Goal: Transaction & Acquisition: Purchase product/service

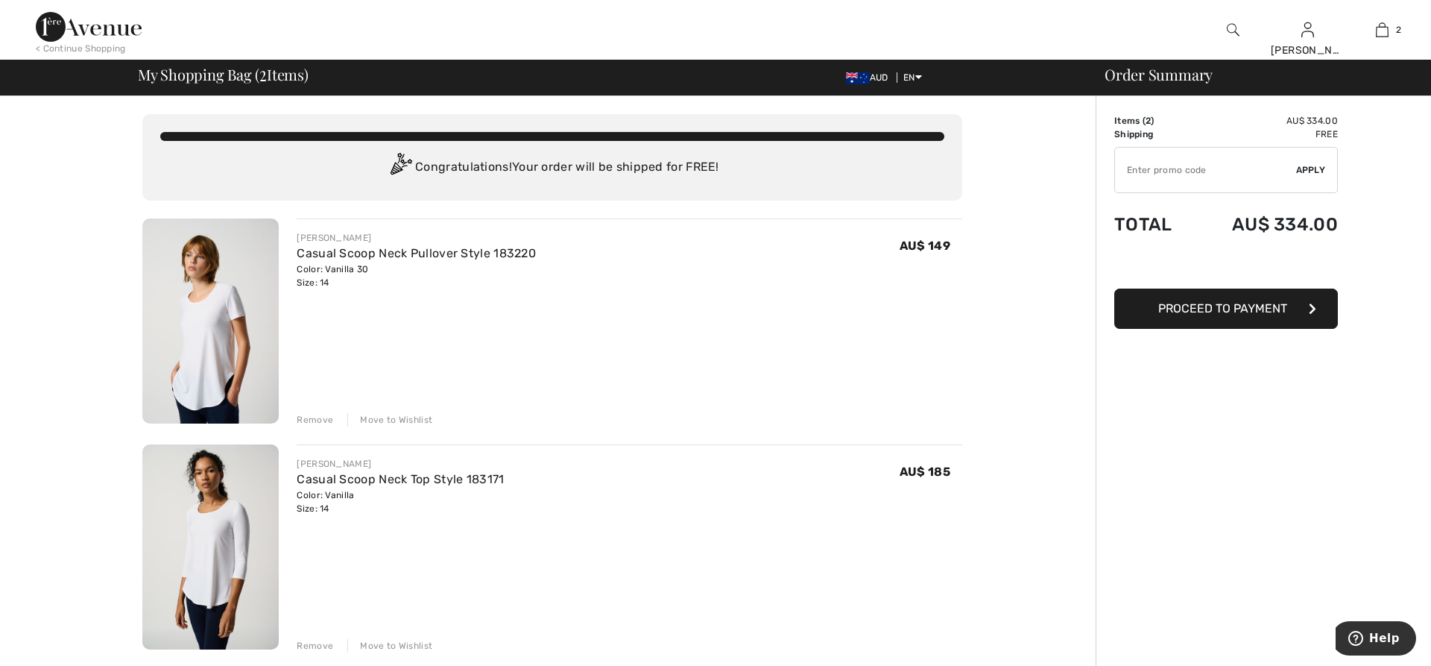
click at [1158, 168] on input "TEXT" at bounding box center [1205, 170] width 181 height 45
type input "EXTRA15"
click at [1311, 171] on span "Apply" at bounding box center [1311, 169] width 30 height 13
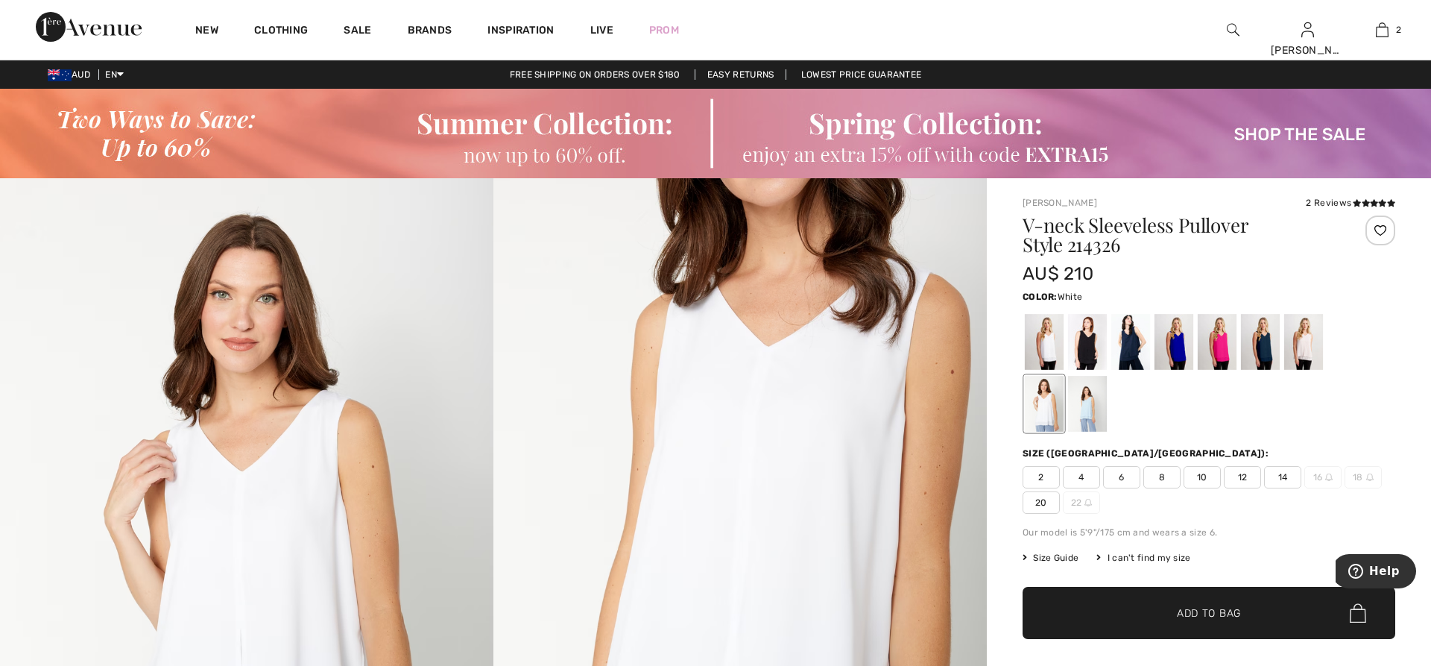
checkbox input "true"
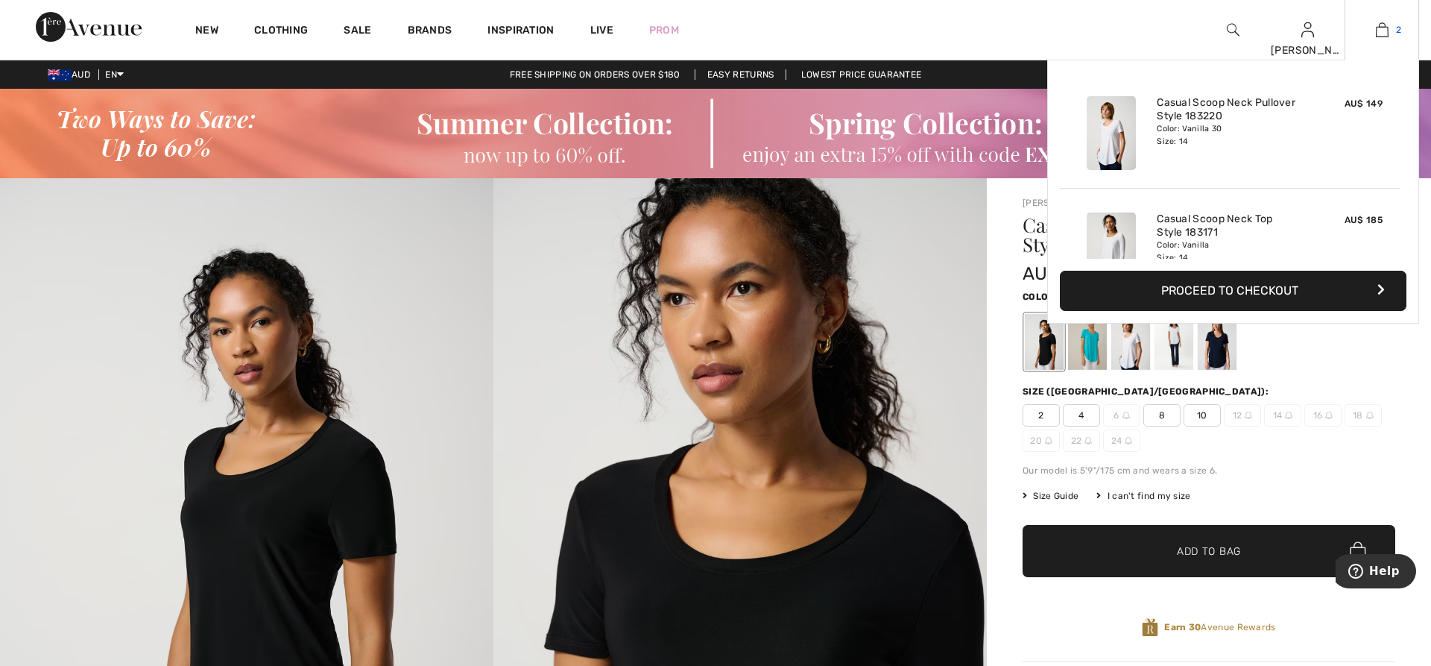
click at [1377, 35] on img at bounding box center [1382, 30] width 13 height 18
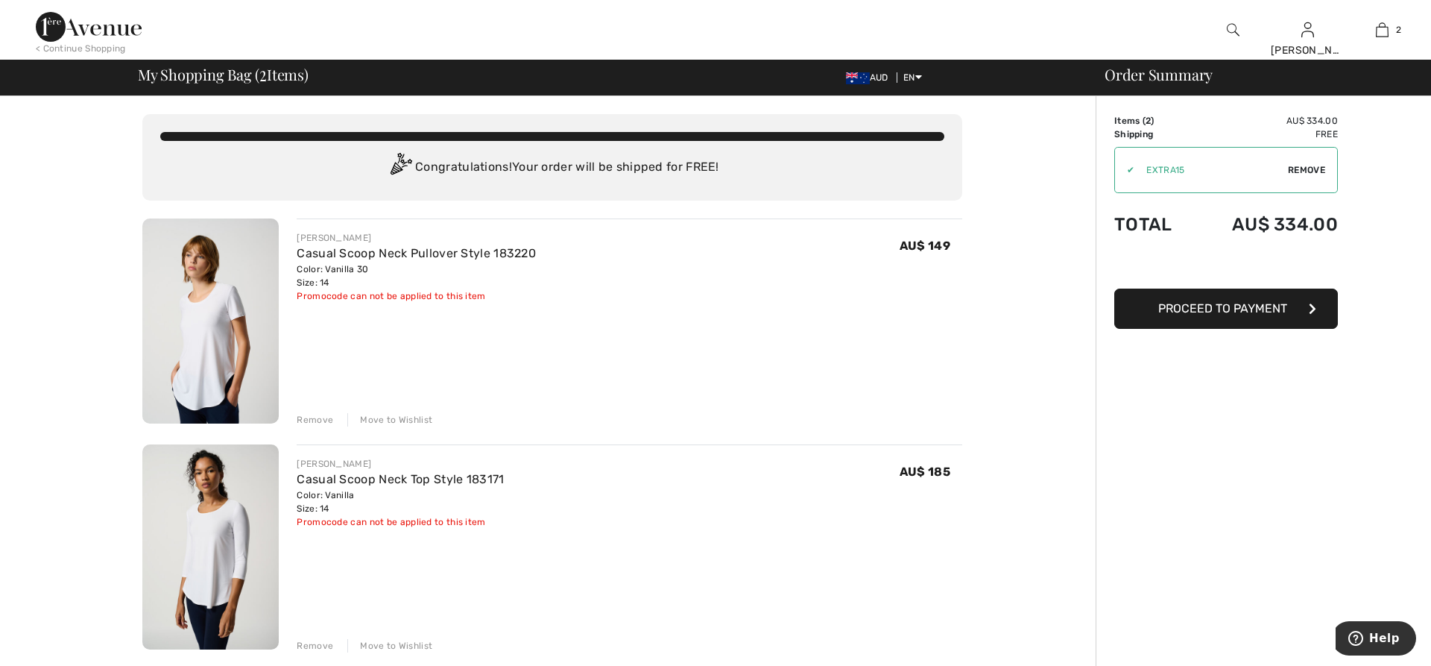
click at [315, 415] on div "Remove" at bounding box center [315, 419] width 37 height 13
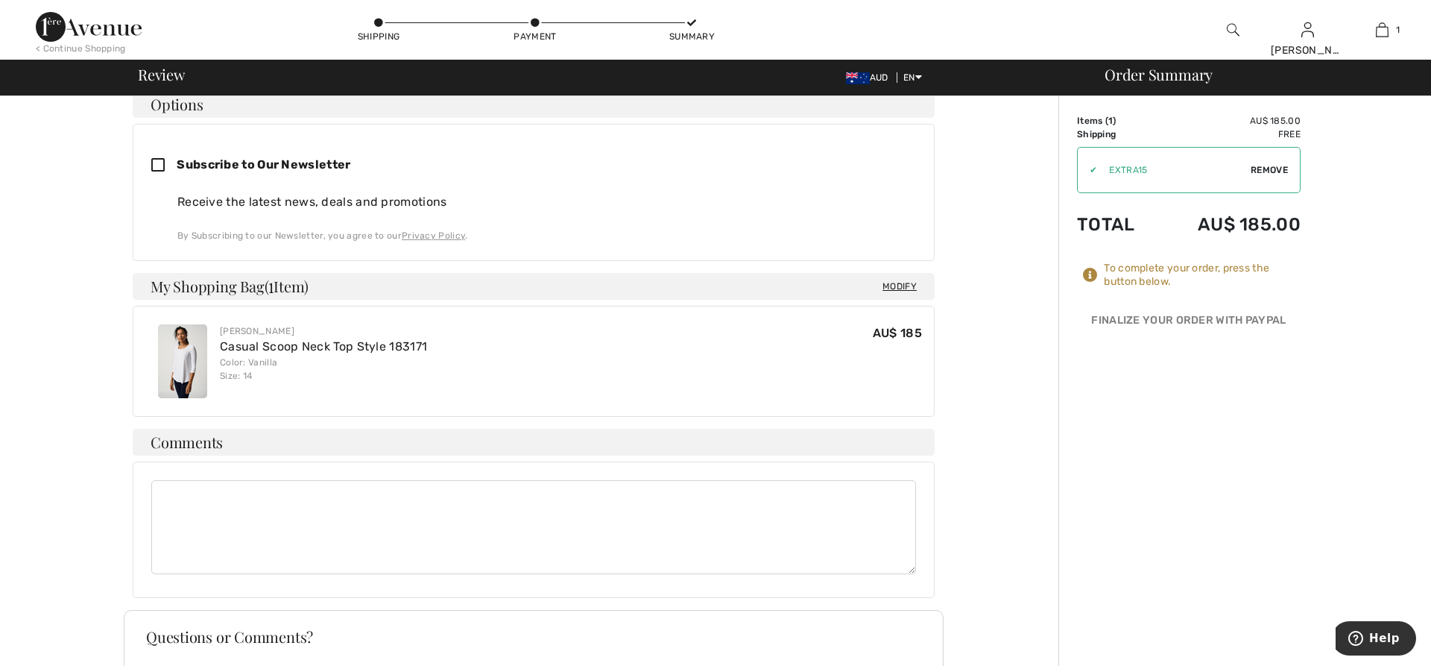
scroll to position [456, 0]
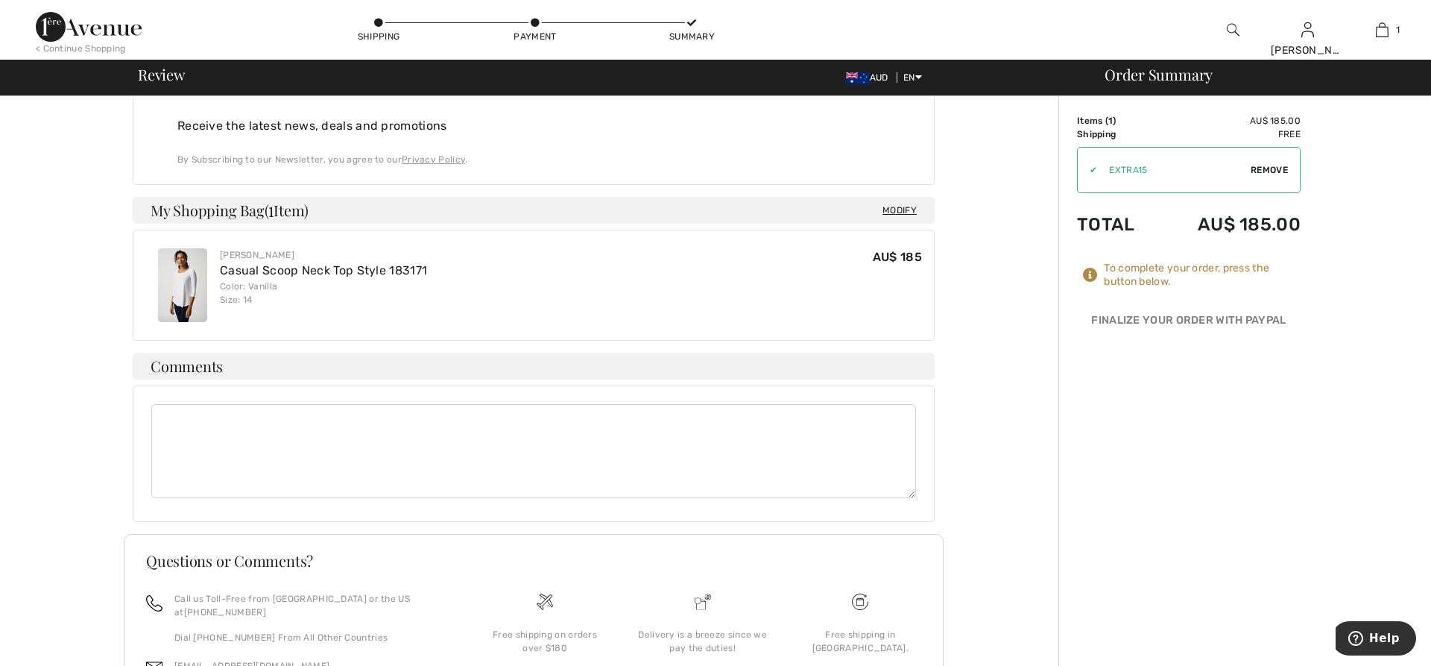
click at [312, 439] on textarea at bounding box center [533, 451] width 765 height 94
type textarea "i"
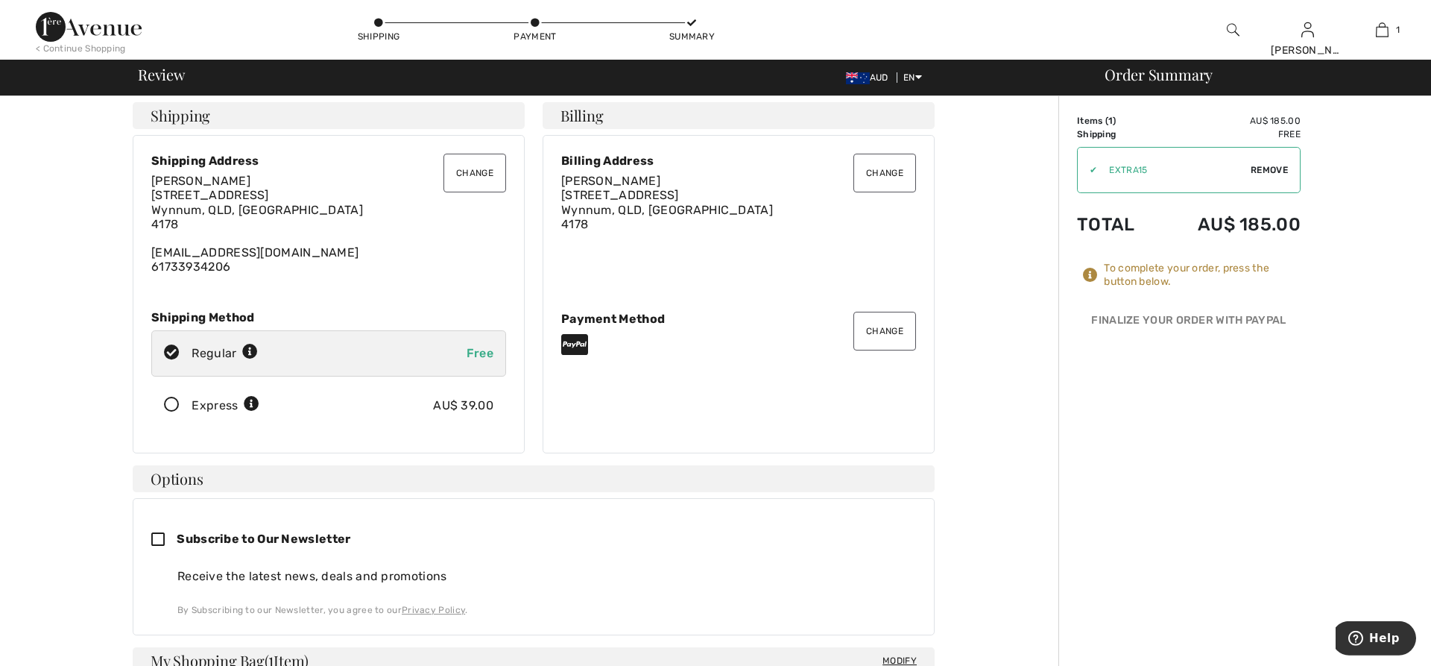
scroll to position [0, 0]
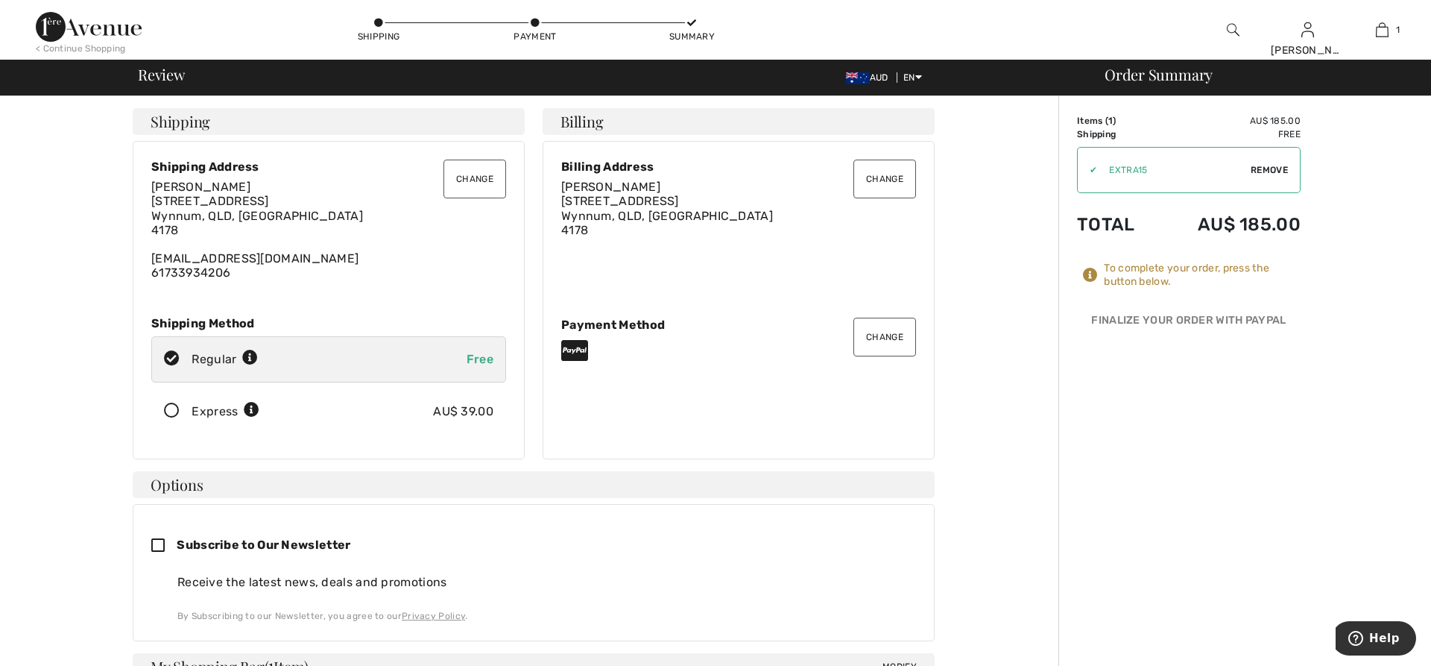
type textarea "If you find a white in this style, please let me know. Kind regards, Janice"
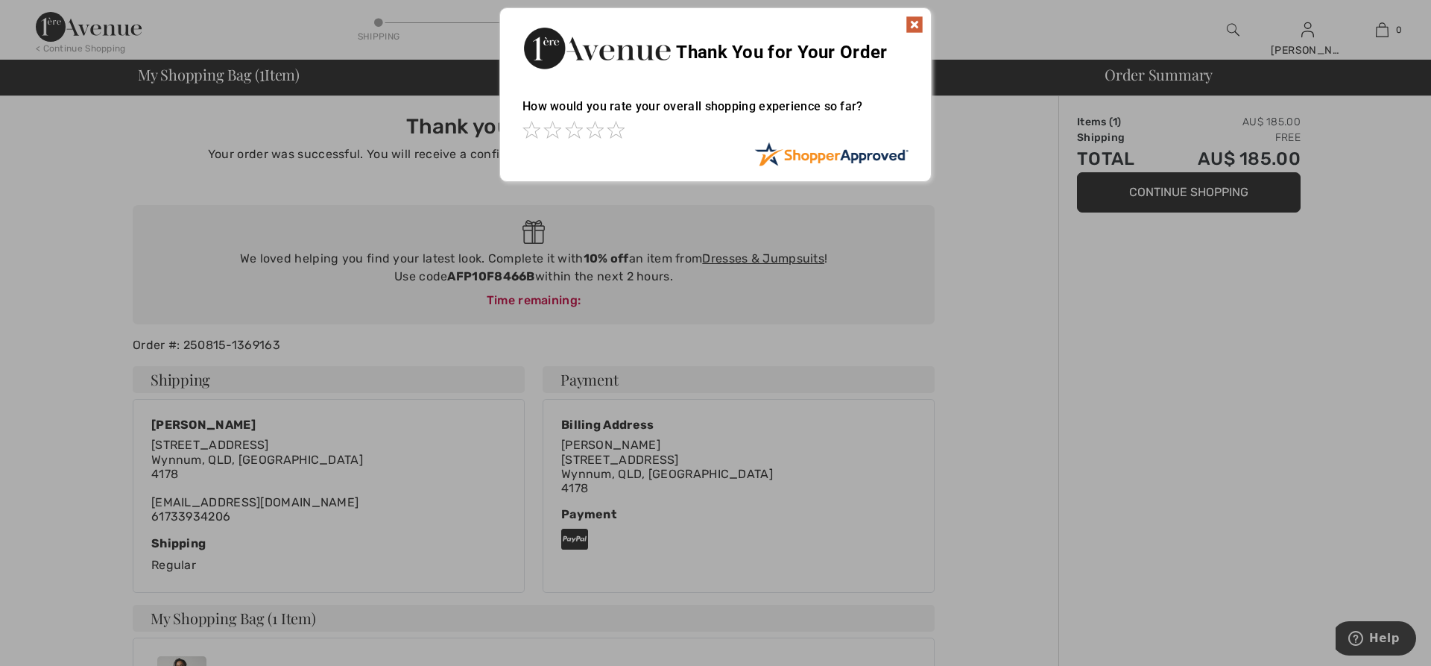
click at [920, 23] on img at bounding box center [915, 25] width 18 height 18
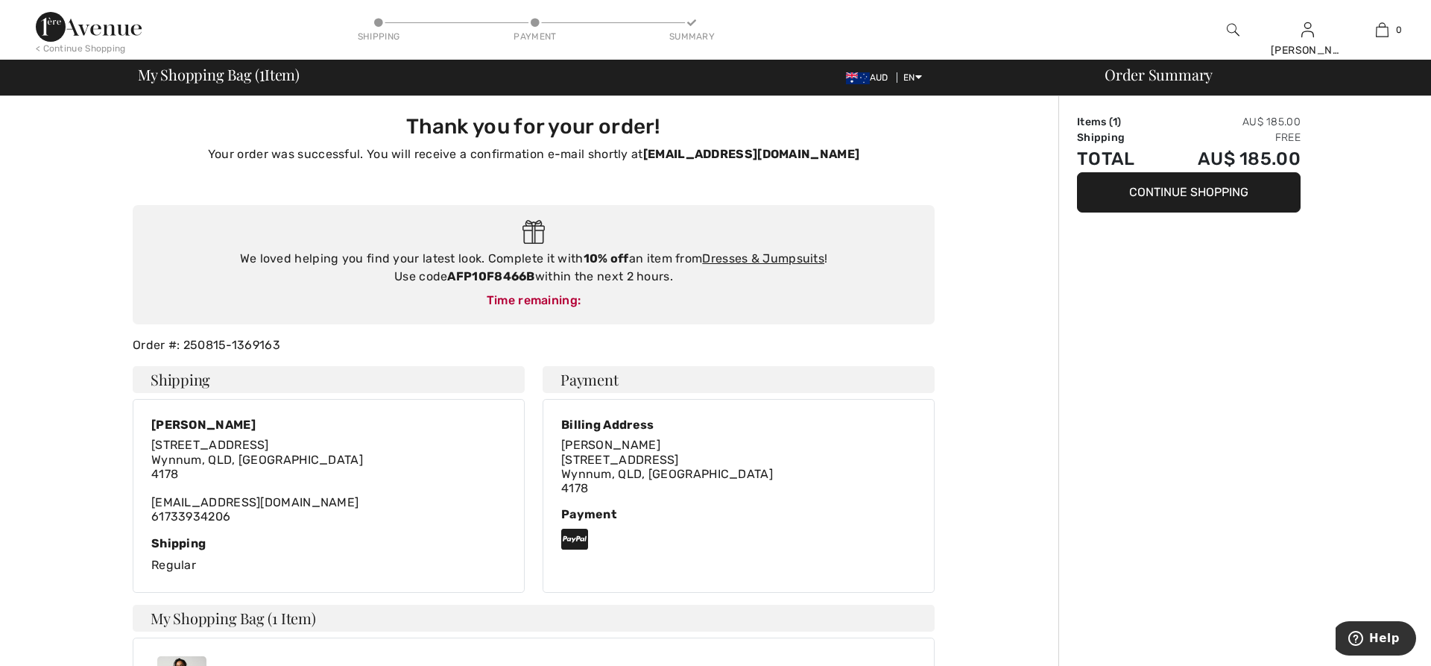
click at [95, 25] on img at bounding box center [89, 27] width 106 height 30
click at [1231, 25] on img at bounding box center [1233, 30] width 13 height 18
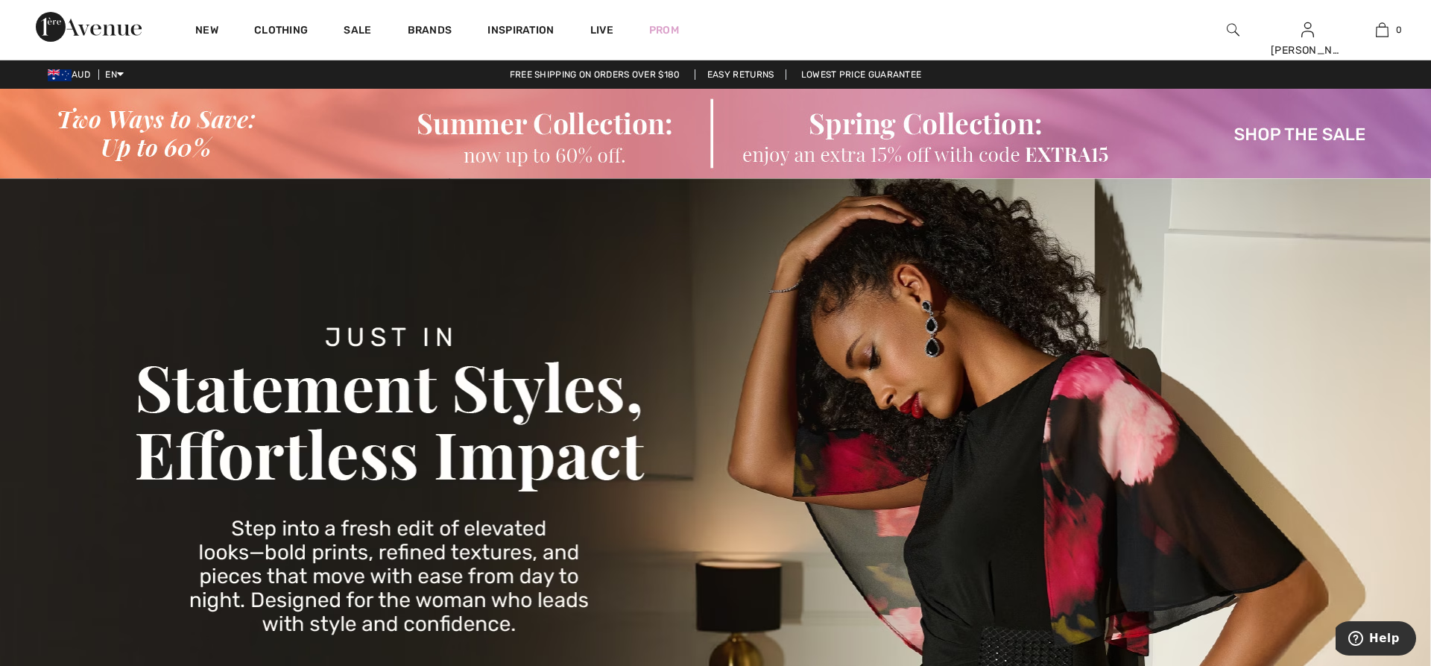
click at [1217, 29] on div at bounding box center [1233, 30] width 75 height 60
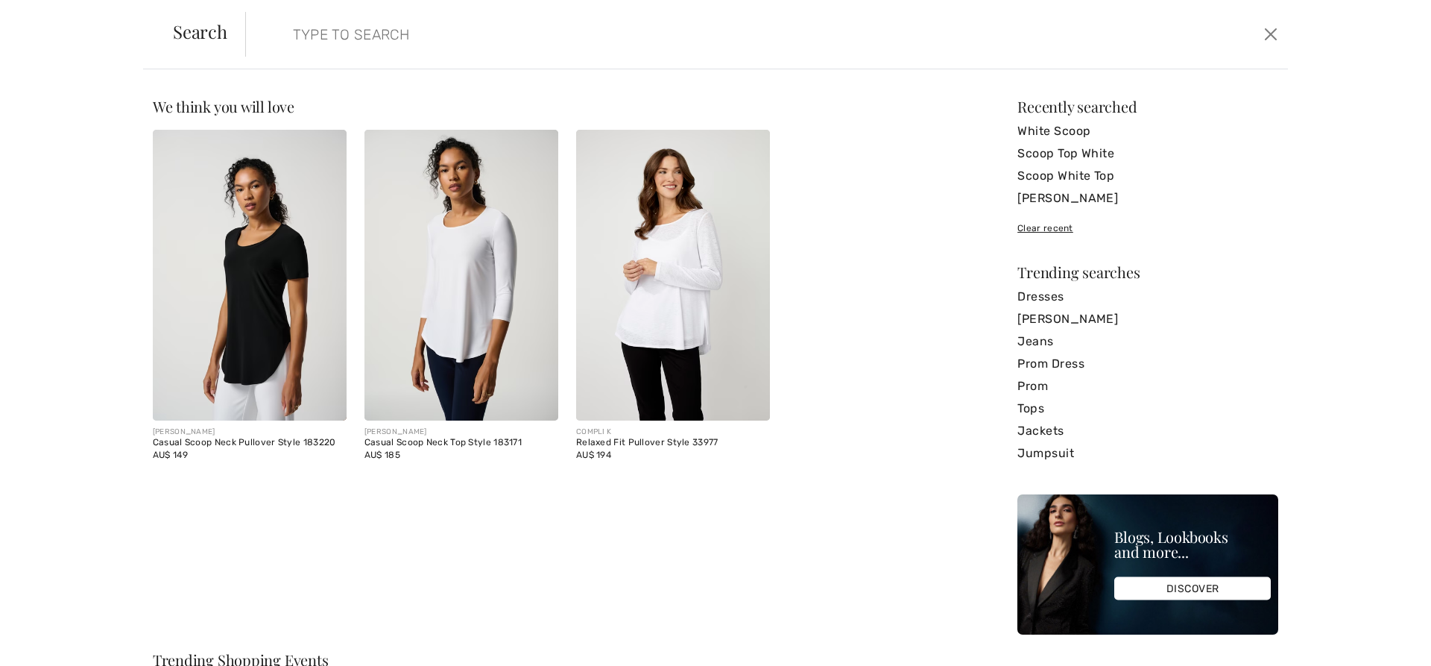
paste input "Monari Striped Sweatshirt | Deep Ocean | 409337"
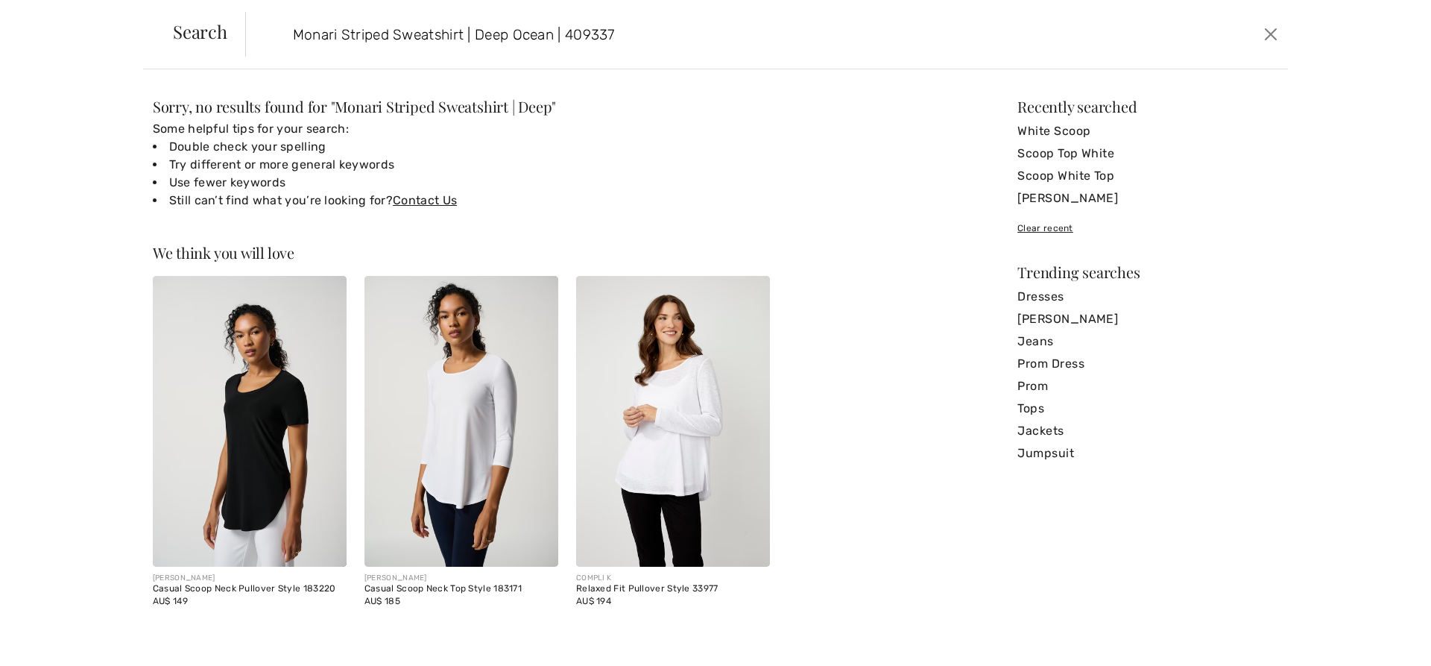
type input "Monari Striped Sweatshirt | Deep Ocean | 409337"
